Goal: Information Seeking & Learning: Learn about a topic

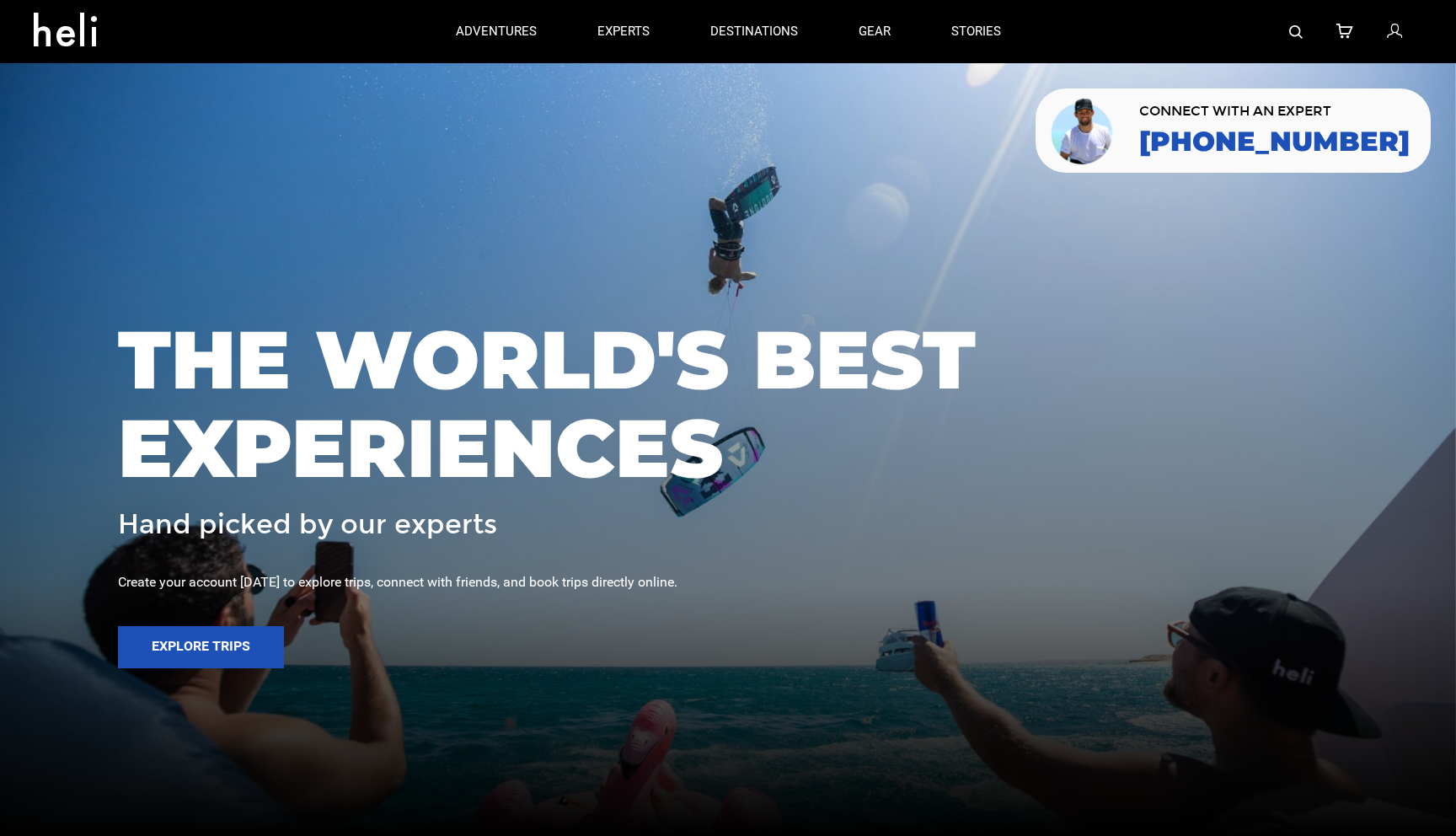
click at [1296, 35] on img at bounding box center [1296, 32] width 13 height 13
click at [1294, 30] on img at bounding box center [1296, 32] width 13 height 13
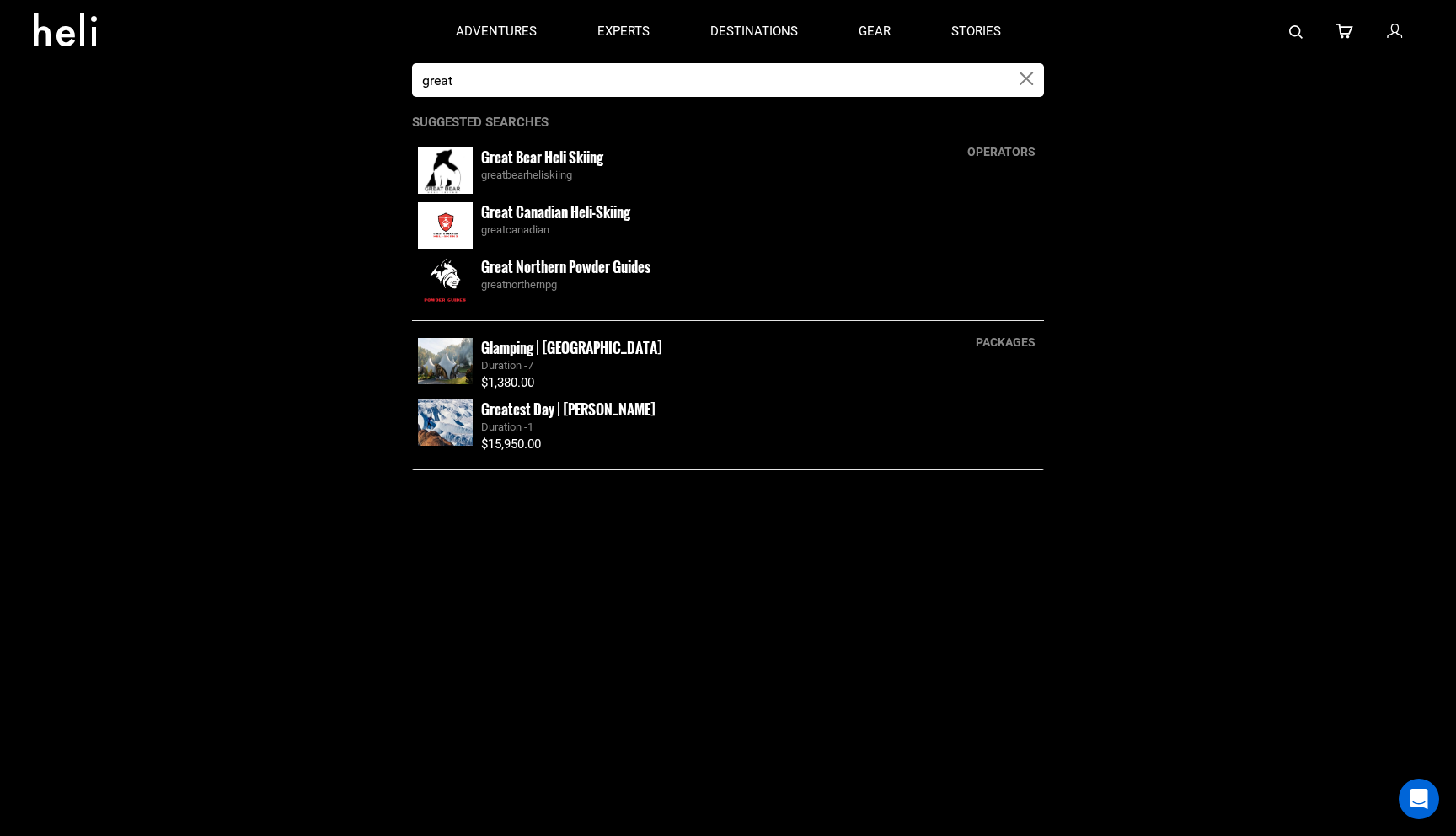
type input "great"
click at [565, 219] on small "Great Canadian Heli-Skiing" at bounding box center [555, 212] width 149 height 21
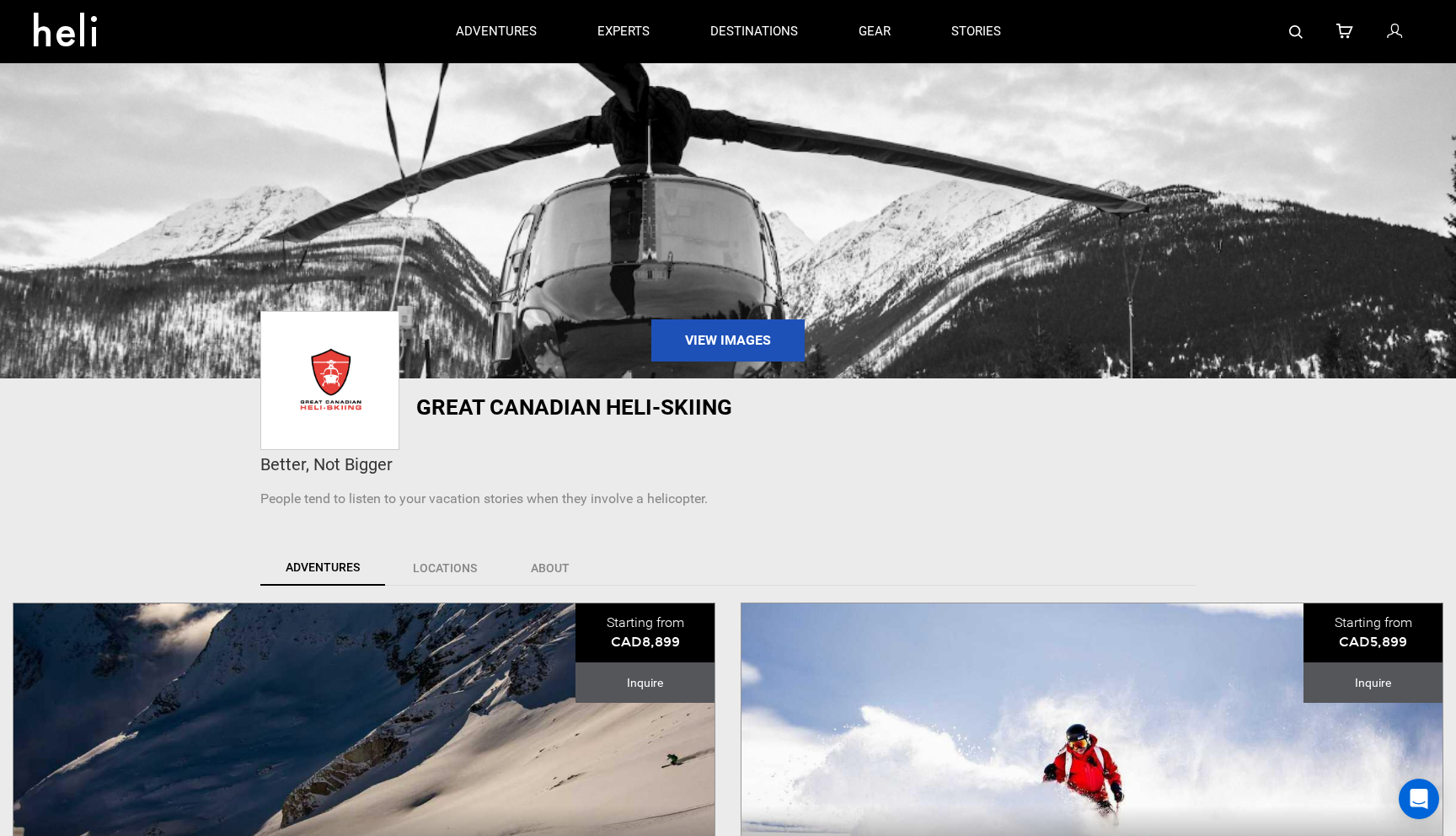
scroll to position [28, 0]
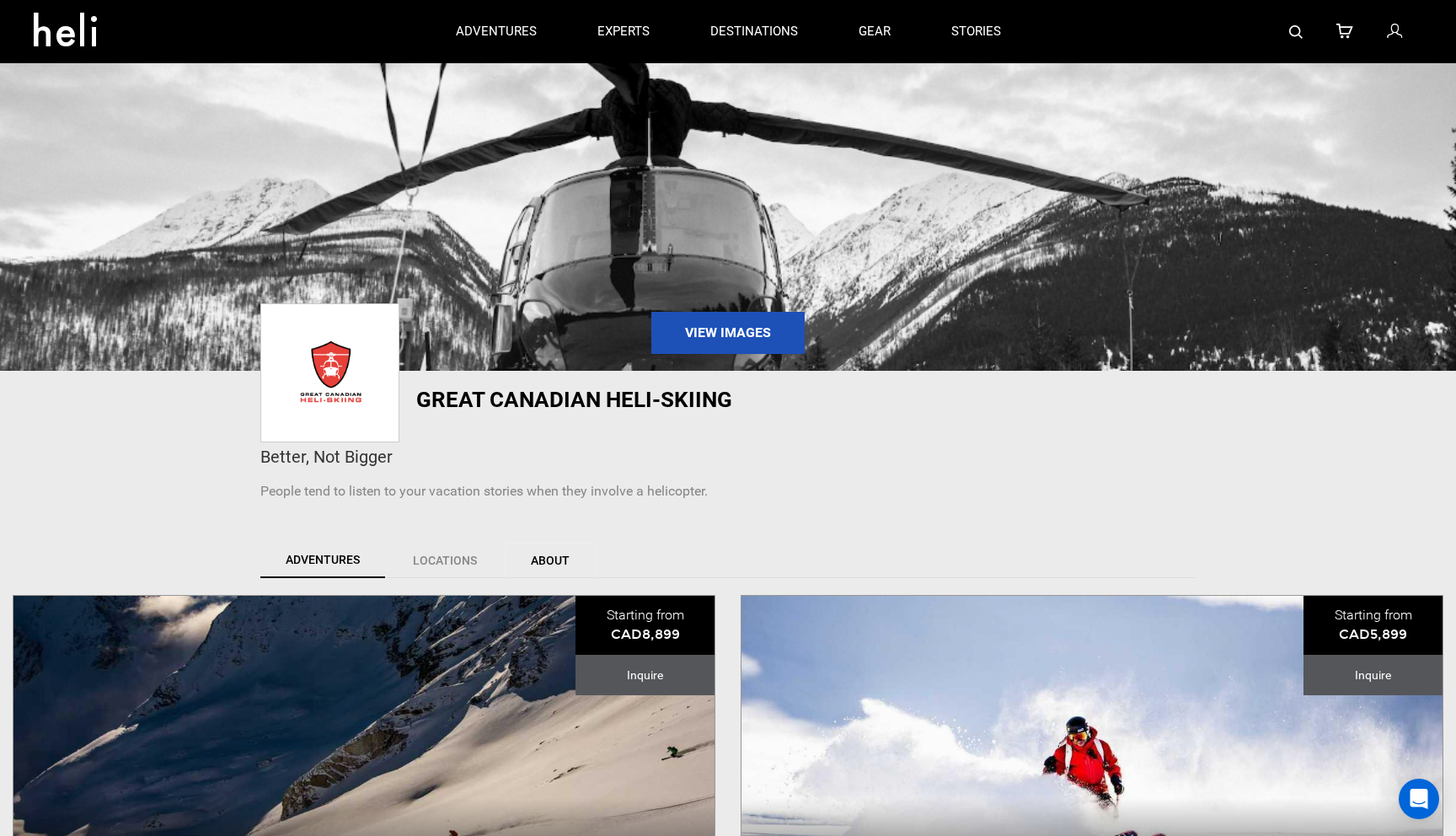
click at [548, 560] on link "About" at bounding box center [551, 560] width 91 height 35
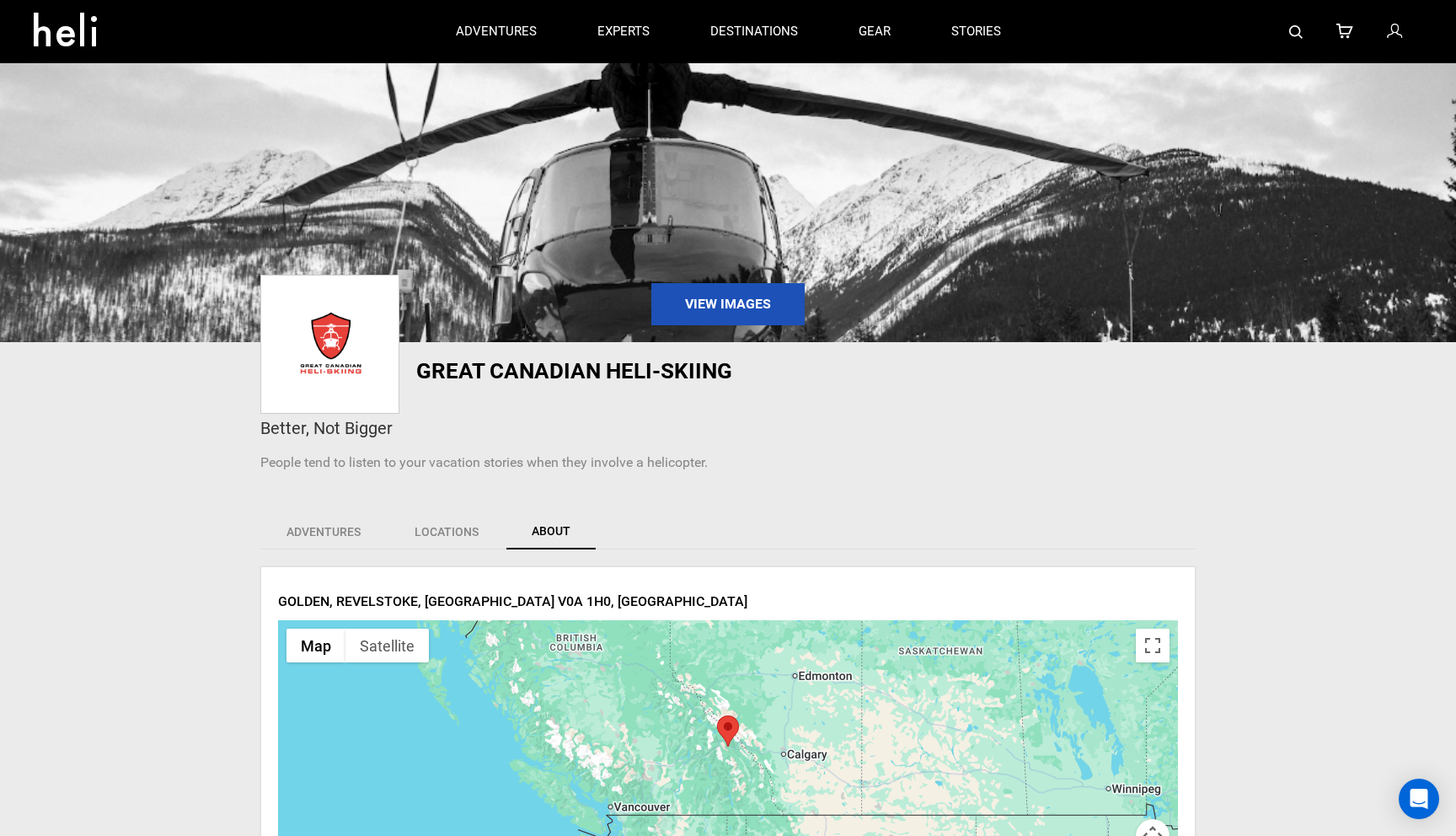
scroll to position [0, 0]
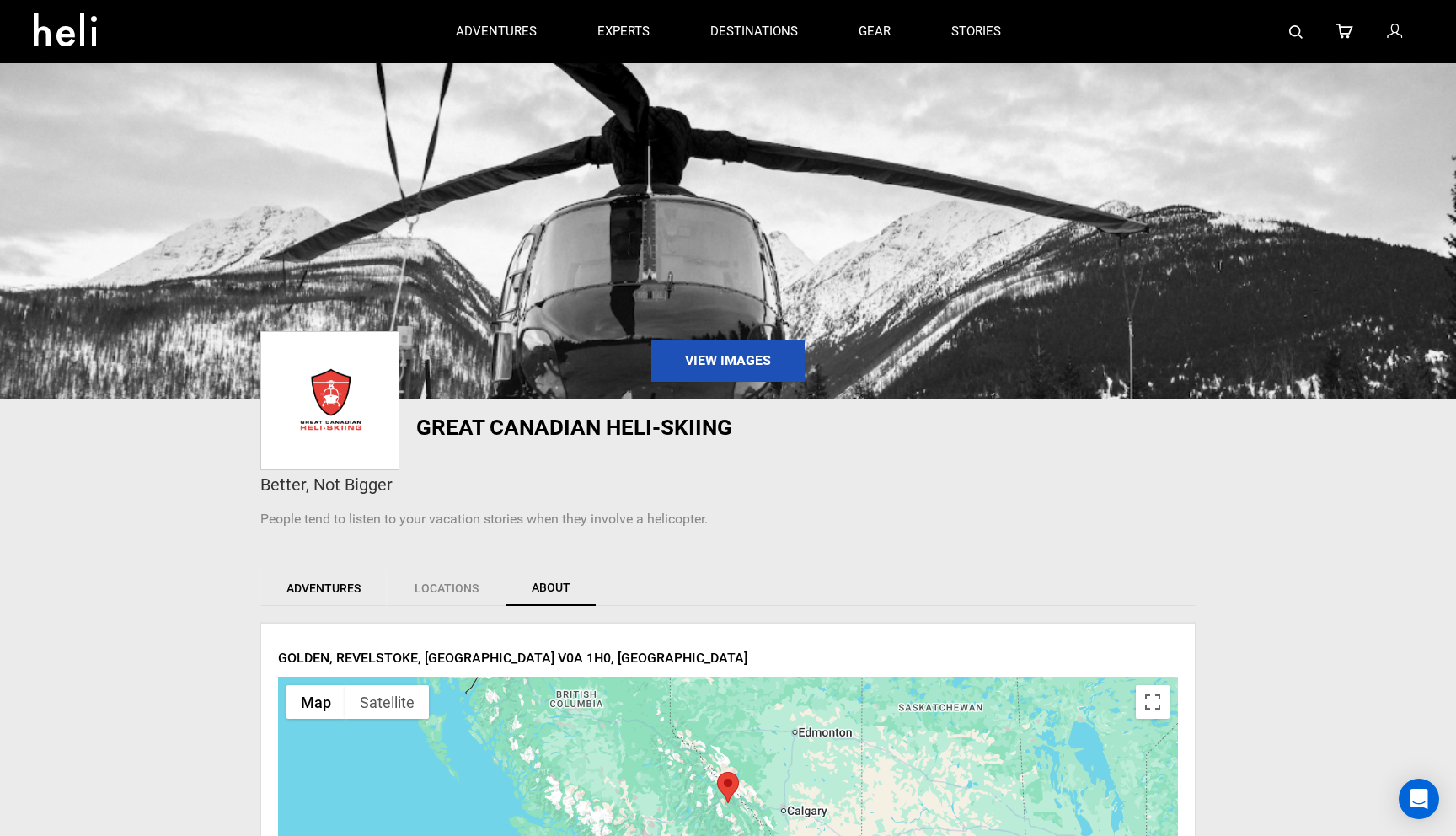
click at [347, 580] on link "Adventures" at bounding box center [324, 588] width 127 height 35
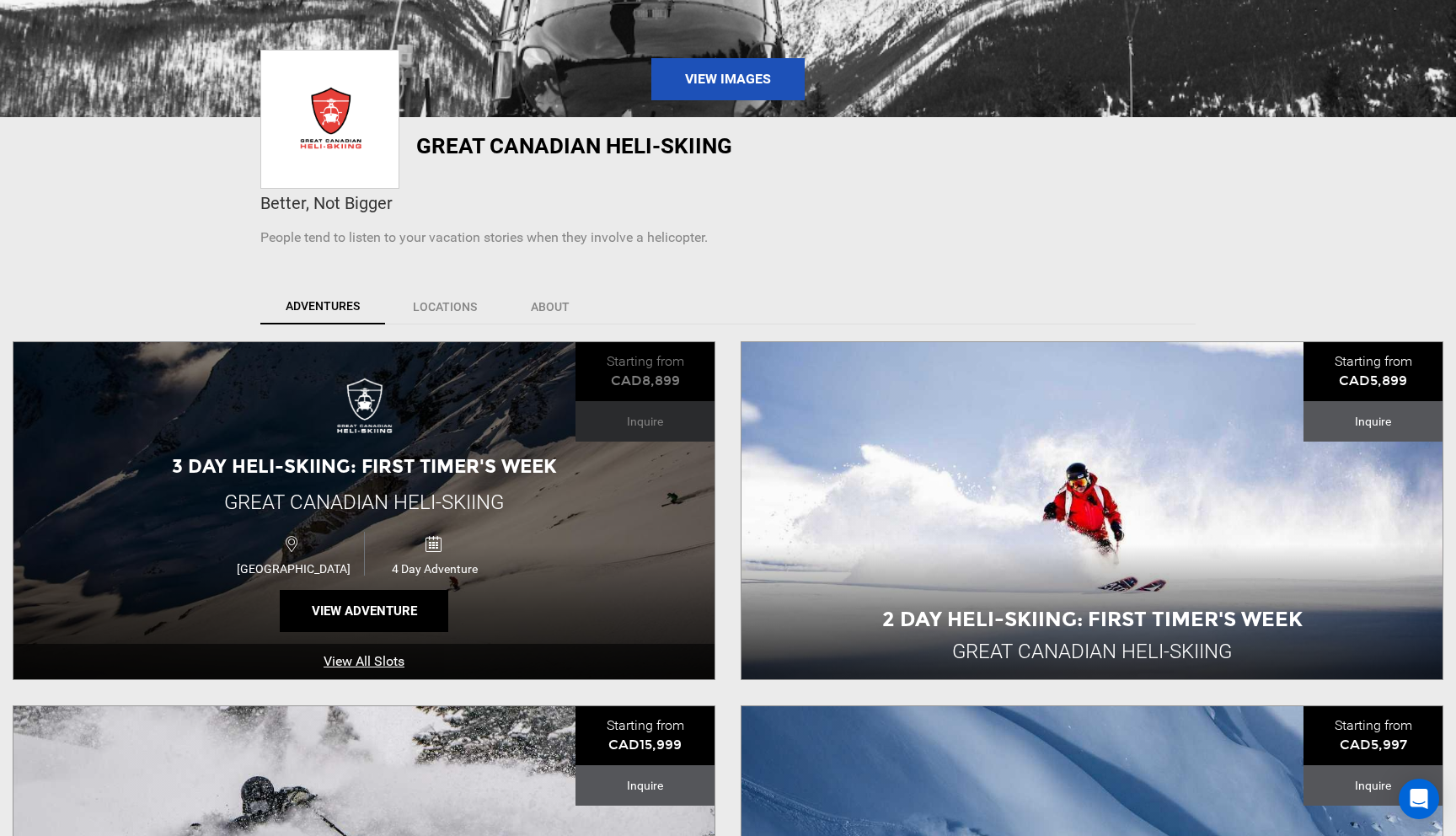
scroll to position [305, 0]
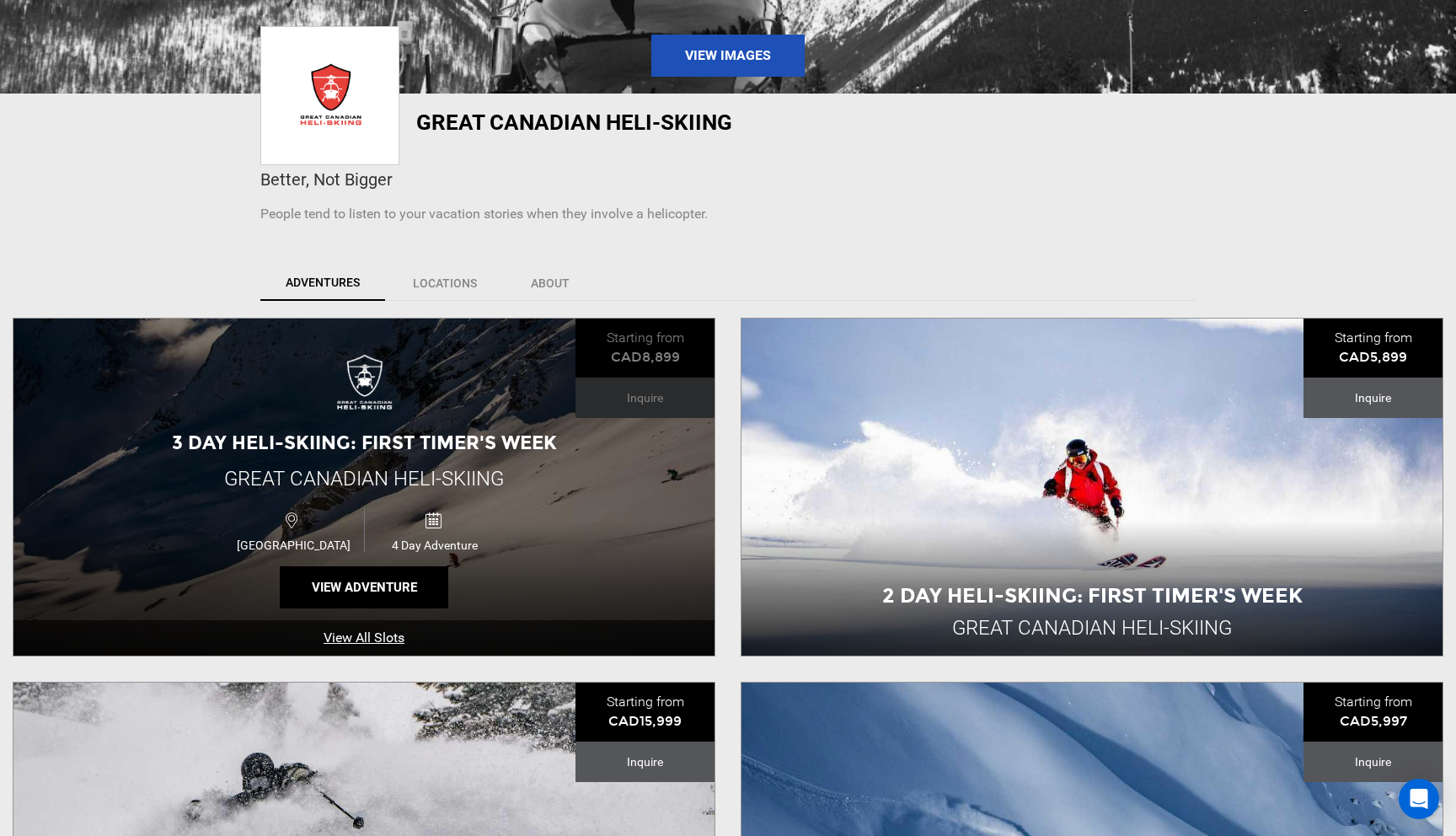
click at [579, 568] on div "3 Day Heli-skiing: First Timer's Week Great Canadian Heli-Skiing [GEOGRAPHIC_DA…" at bounding box center [364, 486] width 701 height 337
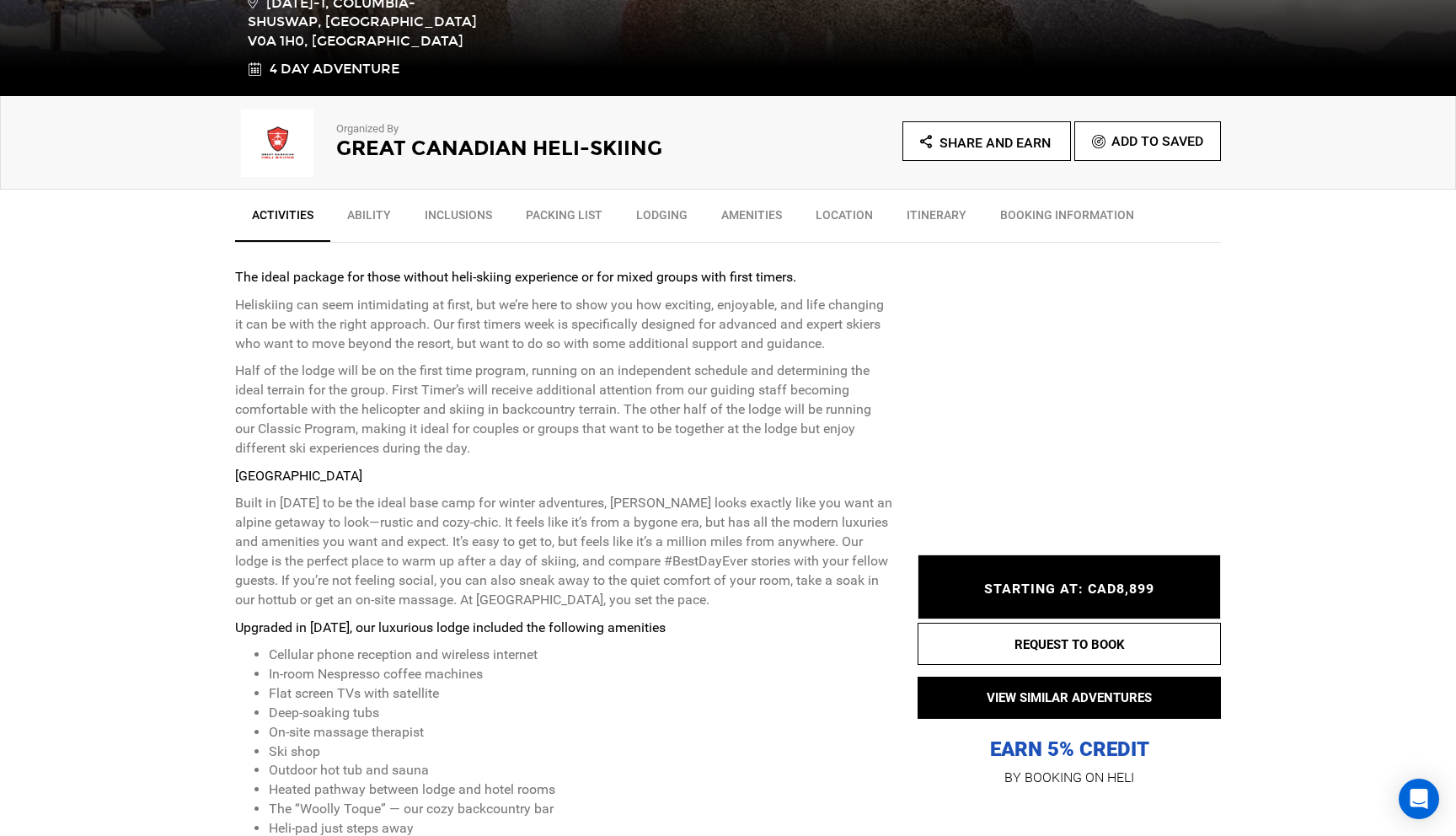
scroll to position [471, 0]
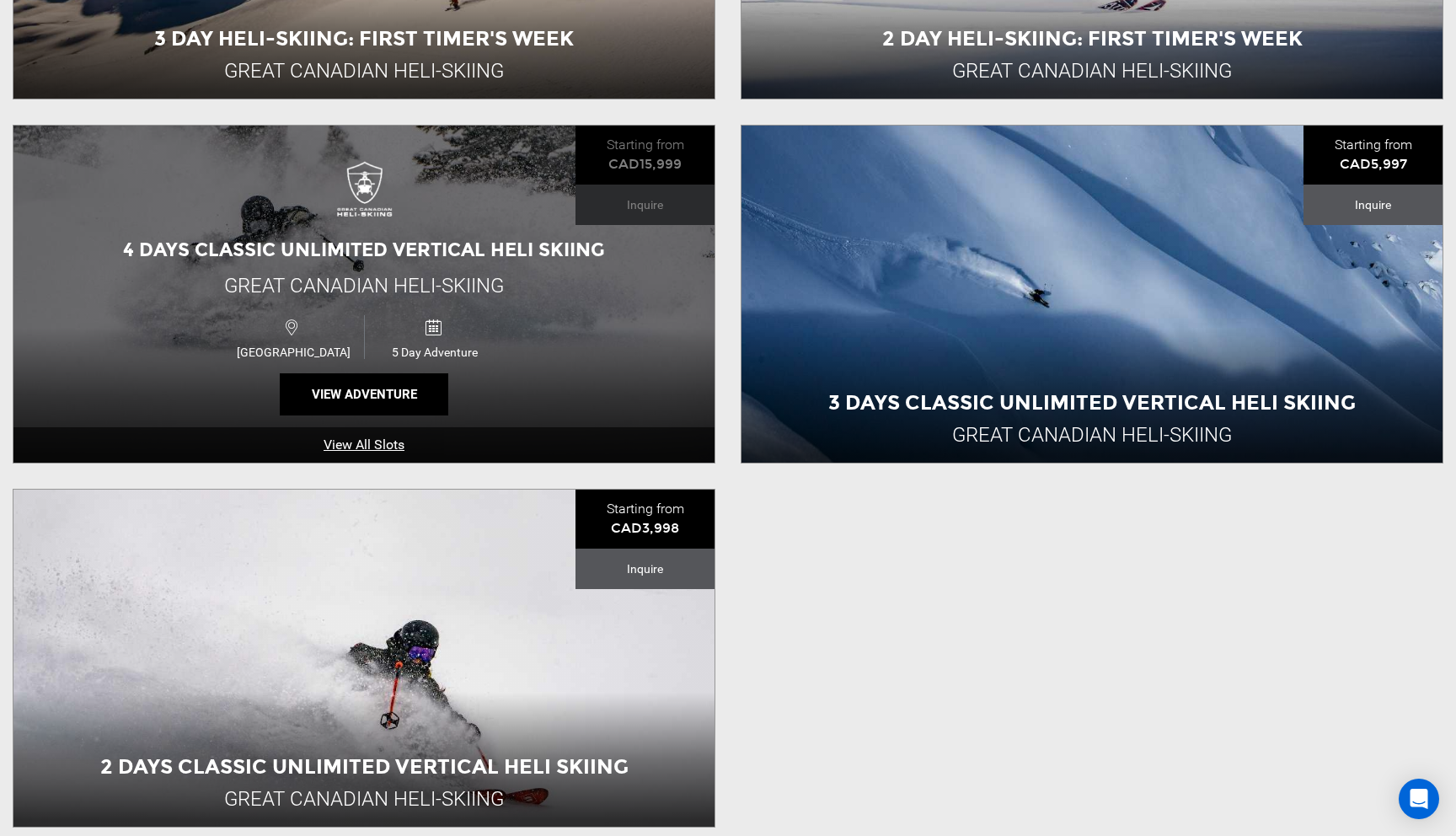
scroll to position [869, 0]
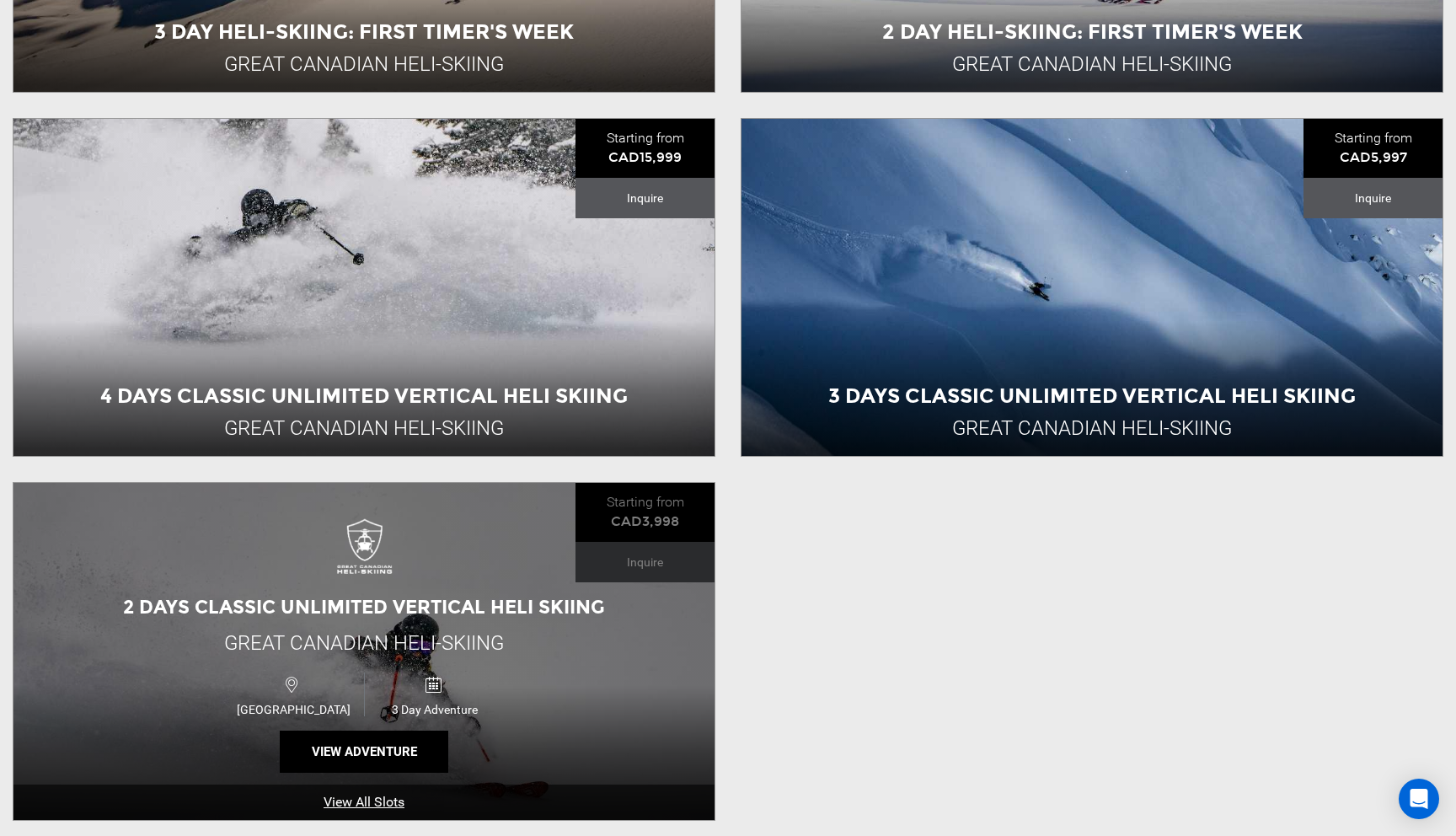
click at [522, 694] on div "[GEOGRAPHIC_DATA] 3 Day Adventure" at bounding box center [364, 695] width 421 height 56
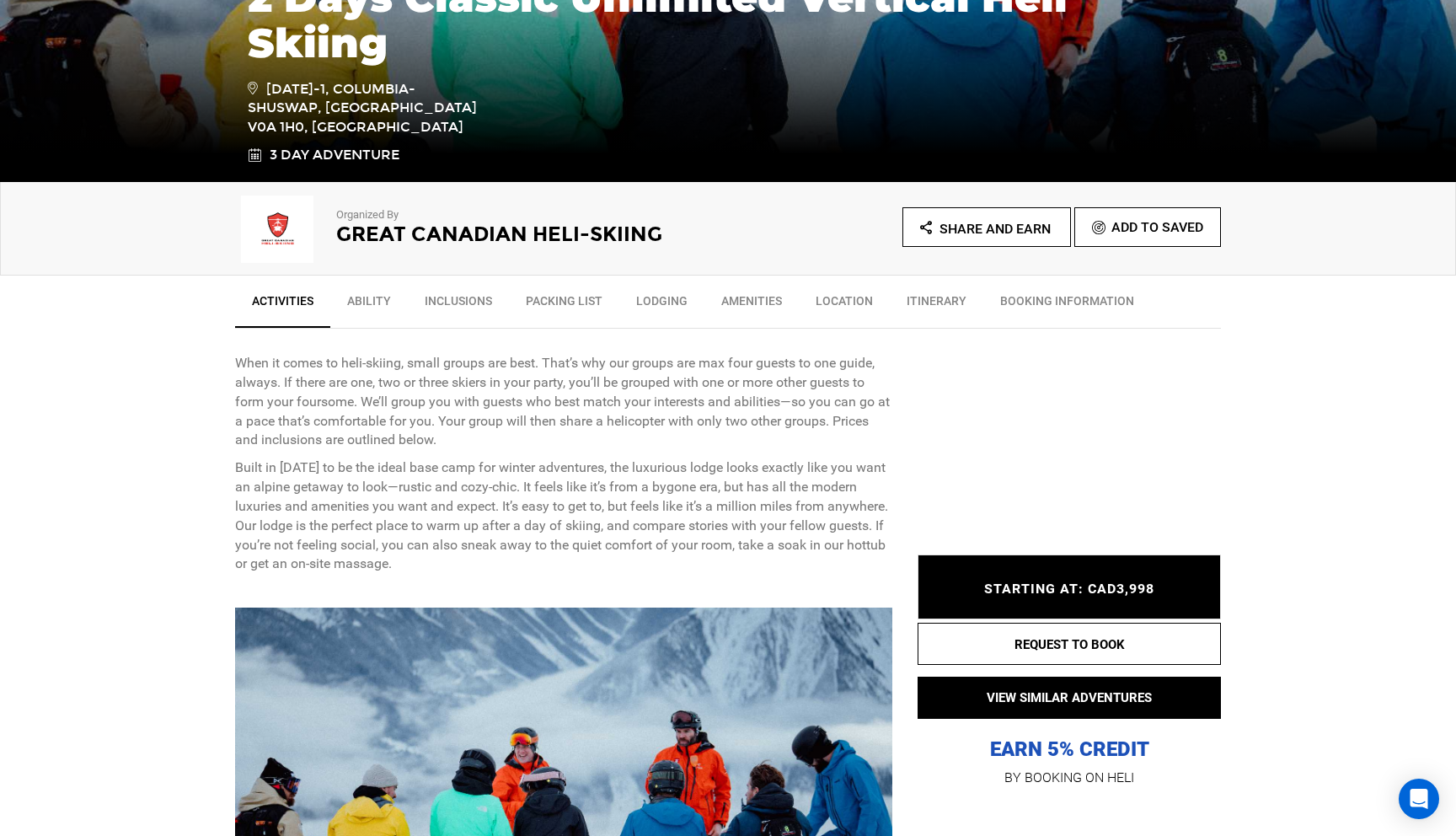
scroll to position [391, 0]
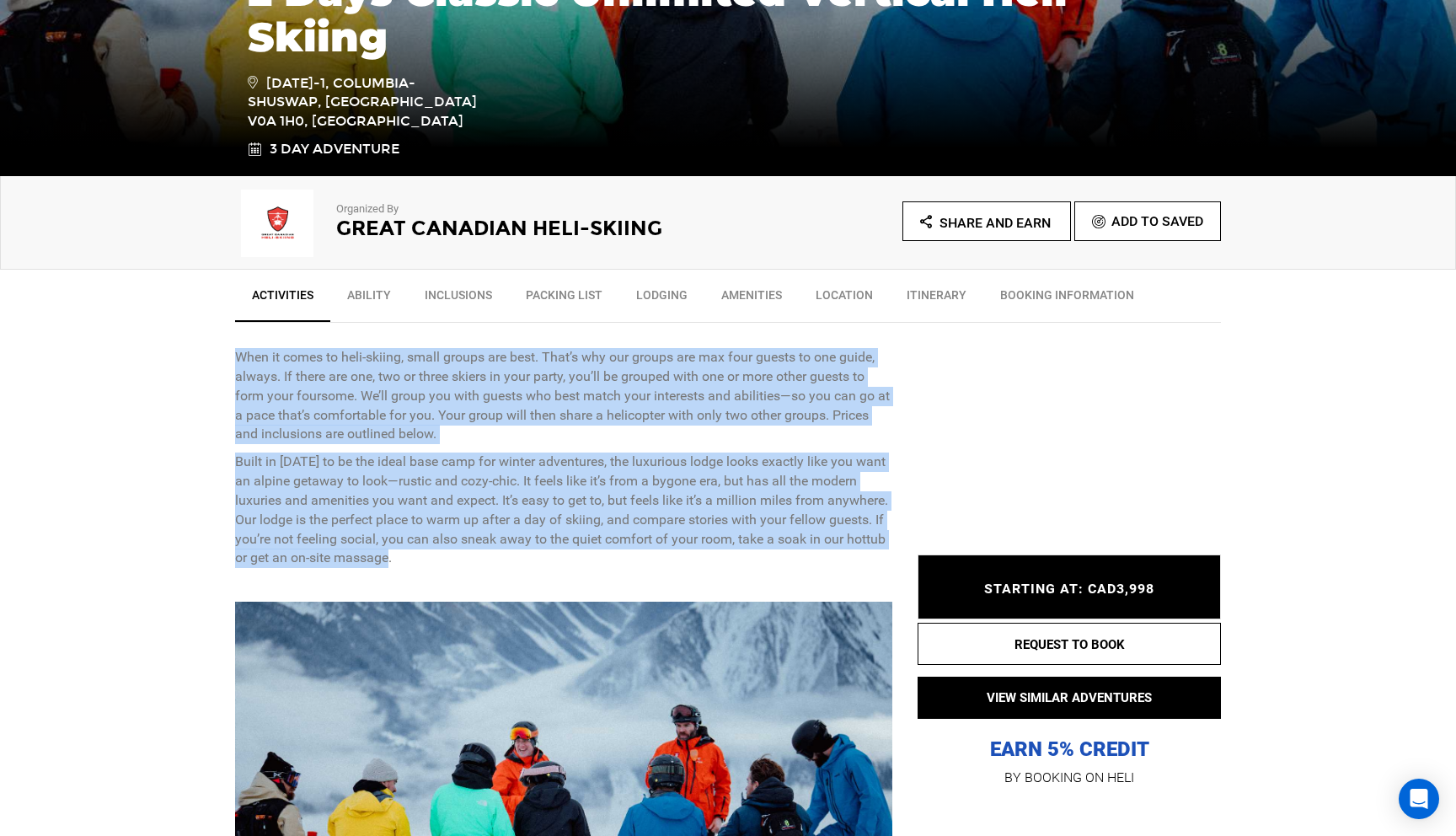
drag, startPoint x: 229, startPoint y: 354, endPoint x: 442, endPoint y: 563, distance: 298.4
copy div "Lore ip dolor si amet-consec, adipi elitse doe temp. Inci’u lab etd magnaa eni …"
